Goal: Information Seeking & Learning: Learn about a topic

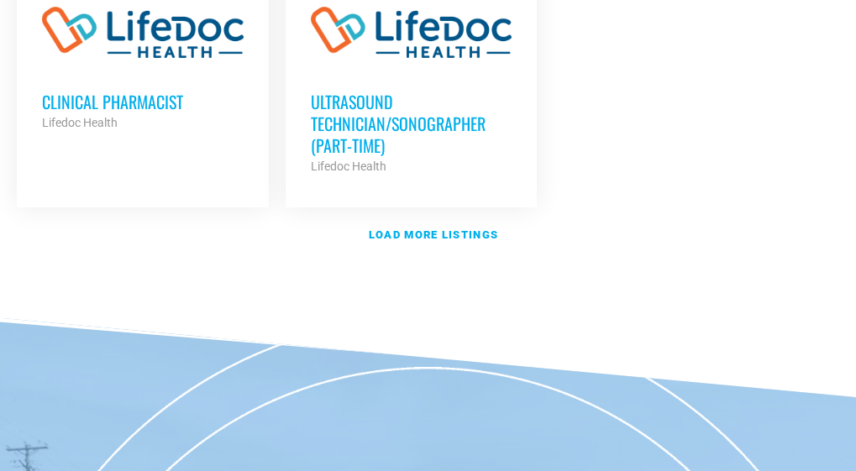
scroll to position [2289, 0]
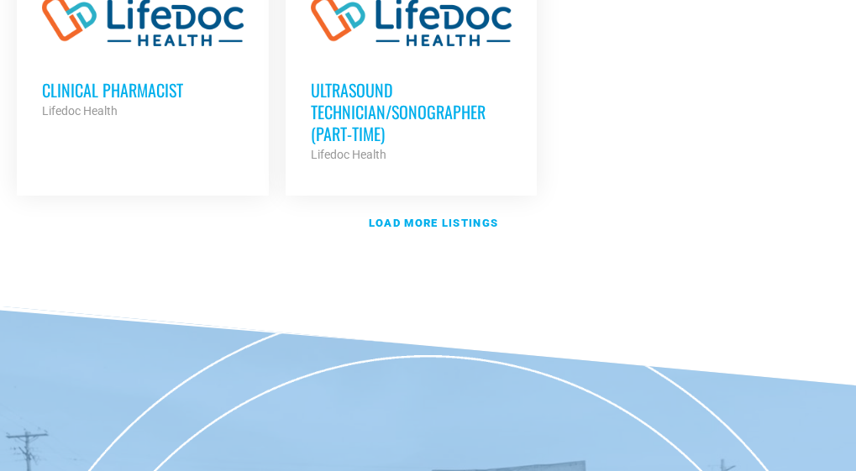
click at [433, 217] on strong "Load more listings" at bounding box center [433, 223] width 129 height 13
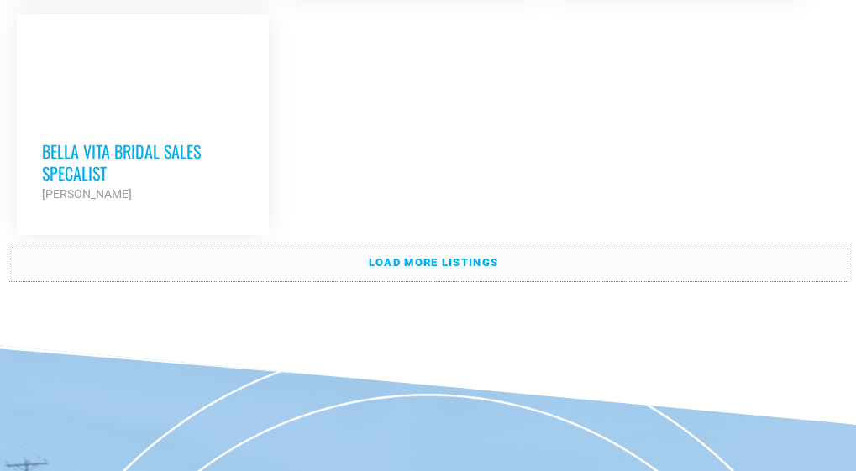
scroll to position [4019, 0]
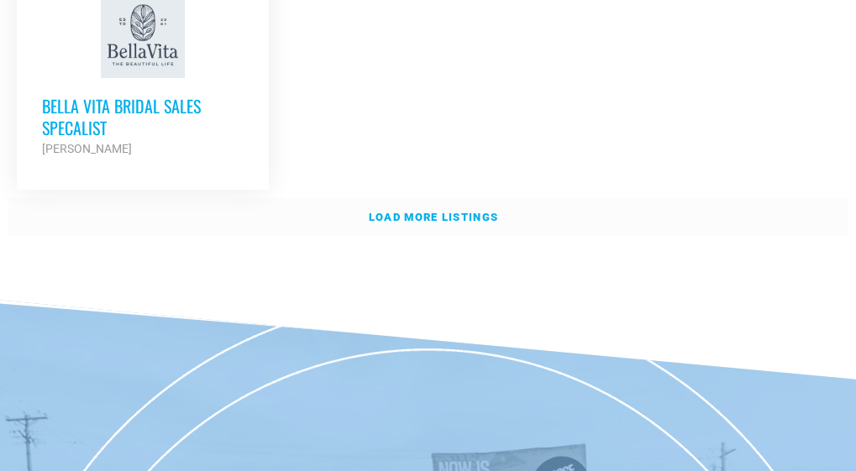
click at [432, 211] on strong "Load more listings" at bounding box center [433, 217] width 129 height 13
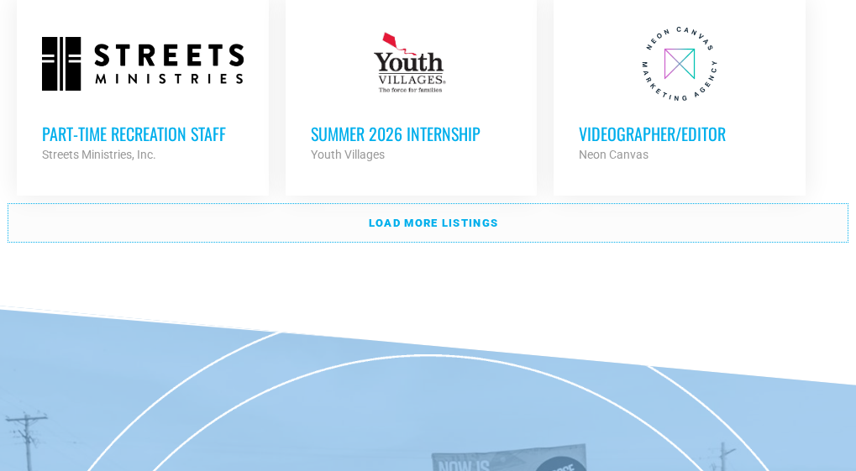
scroll to position [5446, 0]
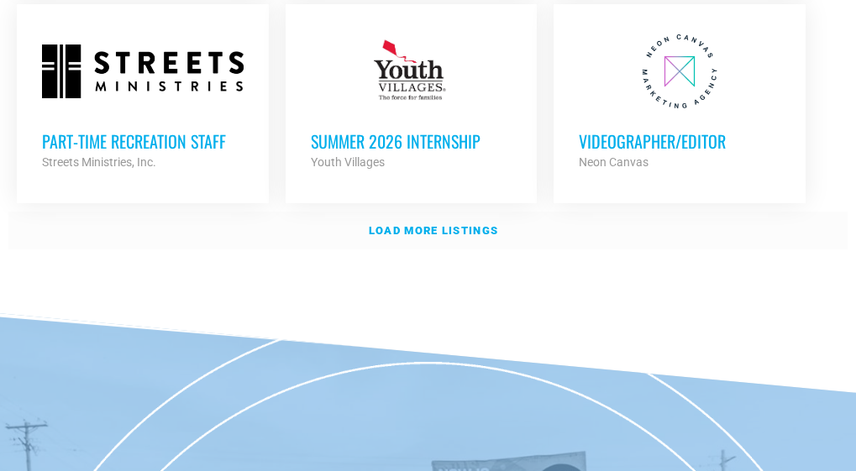
click at [435, 212] on link "Load more listings" at bounding box center [427, 231] width 839 height 39
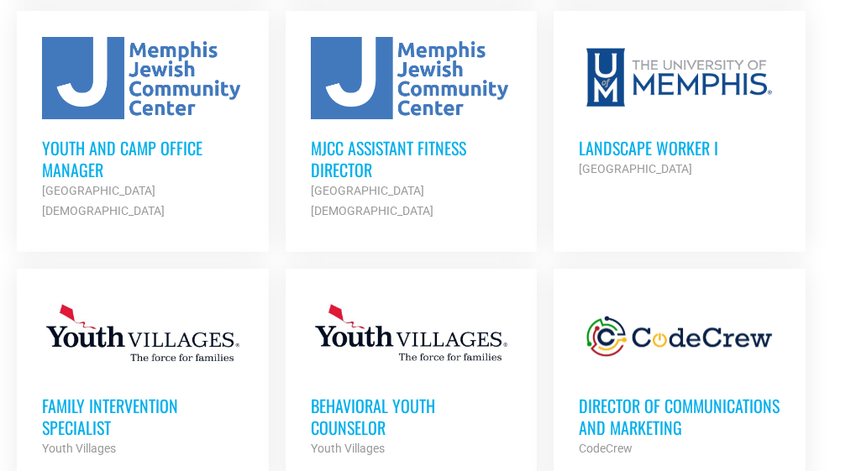
scroll to position [2721, 0]
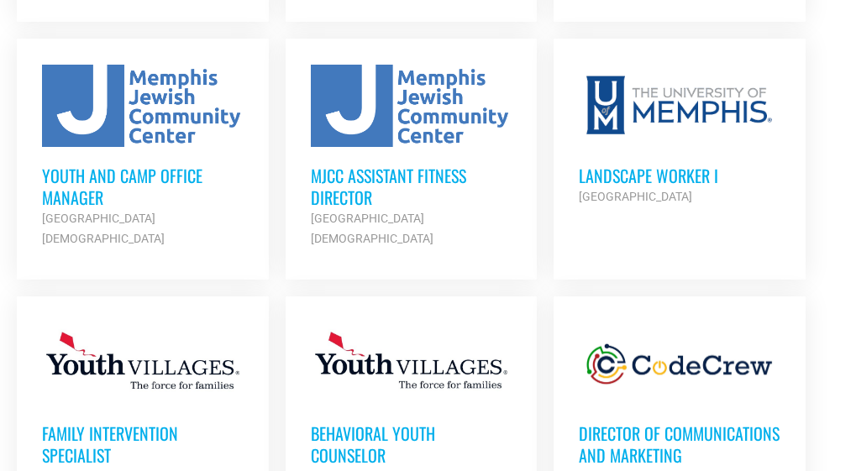
click at [599, 165] on h3 "Landscape Worker I" at bounding box center [678, 176] width 201 height 22
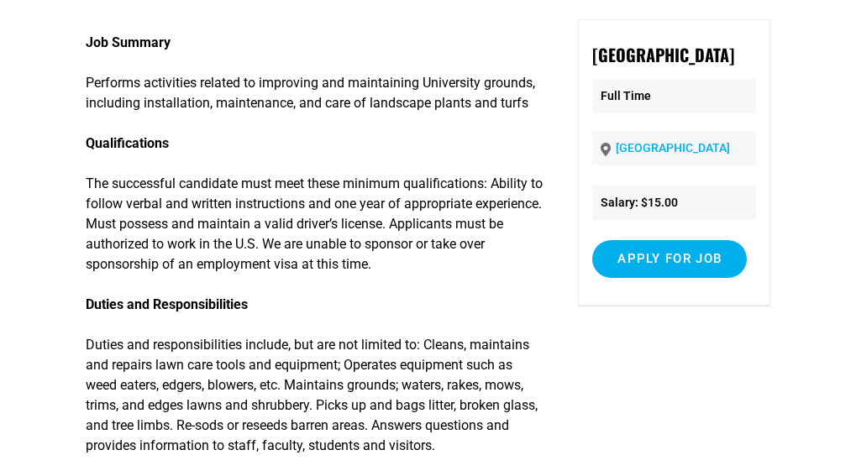
scroll to position [162, 0]
